Goal: Task Accomplishment & Management: Use online tool/utility

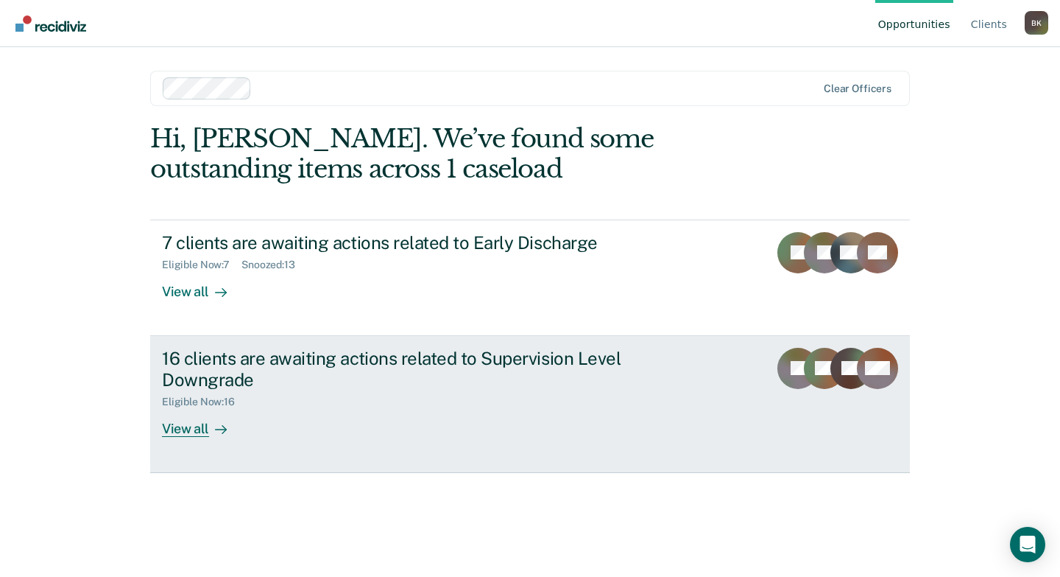
click at [181, 362] on div "16 clients are awaiting actions related to Supervision Level Downgrade" at bounding box center [420, 369] width 517 height 43
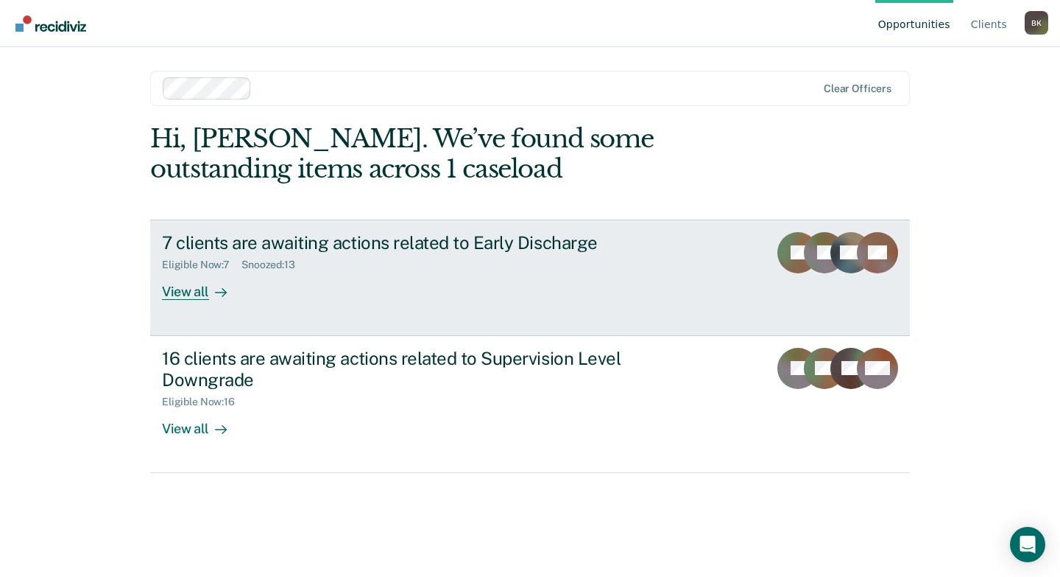
click at [320, 242] on div "7 clients are awaiting actions related to Early Discharge" at bounding box center [420, 242] width 517 height 21
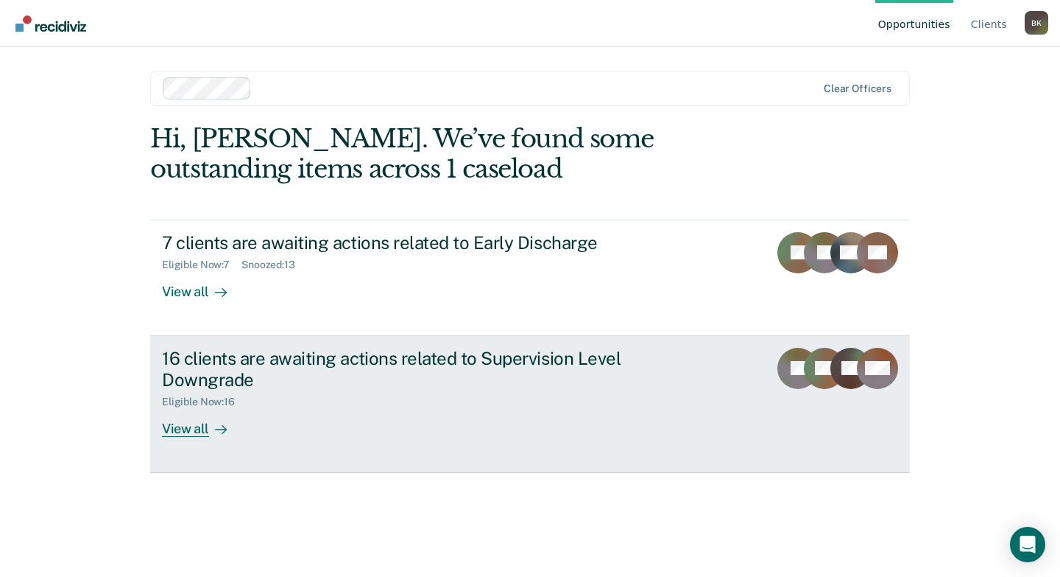
click at [409, 364] on div "16 clients are awaiting actions related to Supervision Level Downgrade" at bounding box center [420, 369] width 517 height 43
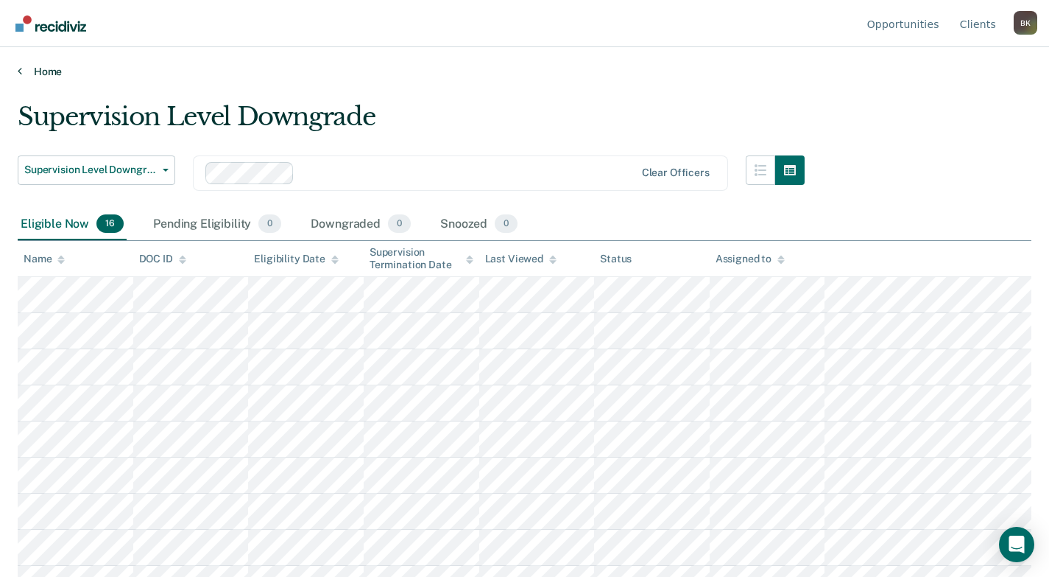
click at [36, 70] on link "Home" at bounding box center [525, 71] width 1014 height 13
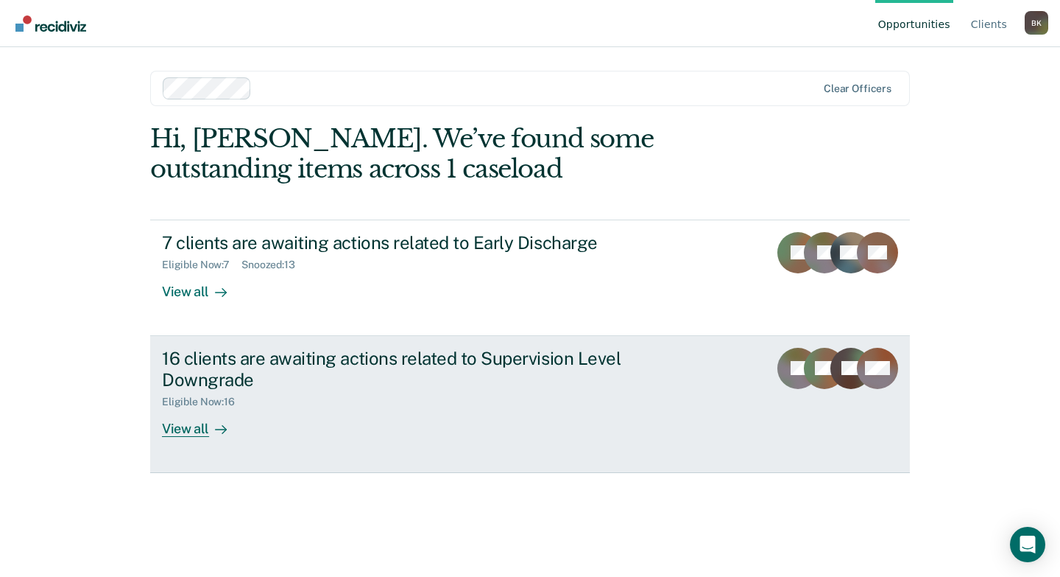
click at [278, 364] on div "16 clients are awaiting actions related to Supervision Level Downgrade" at bounding box center [420, 369] width 517 height 43
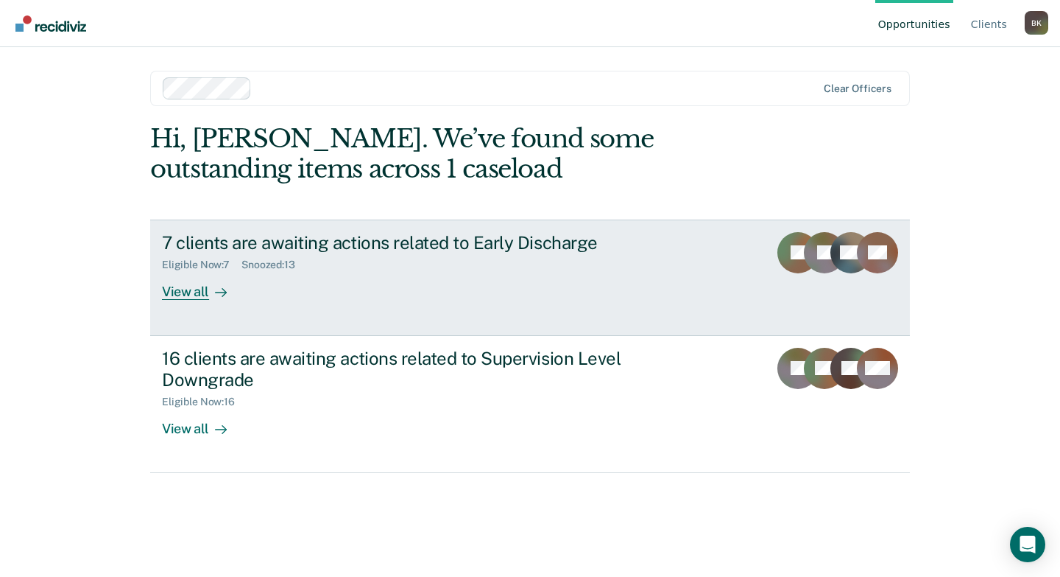
click at [286, 247] on div "7 clients are awaiting actions related to Early Discharge" at bounding box center [420, 242] width 517 height 21
